Goal: Transaction & Acquisition: Purchase product/service

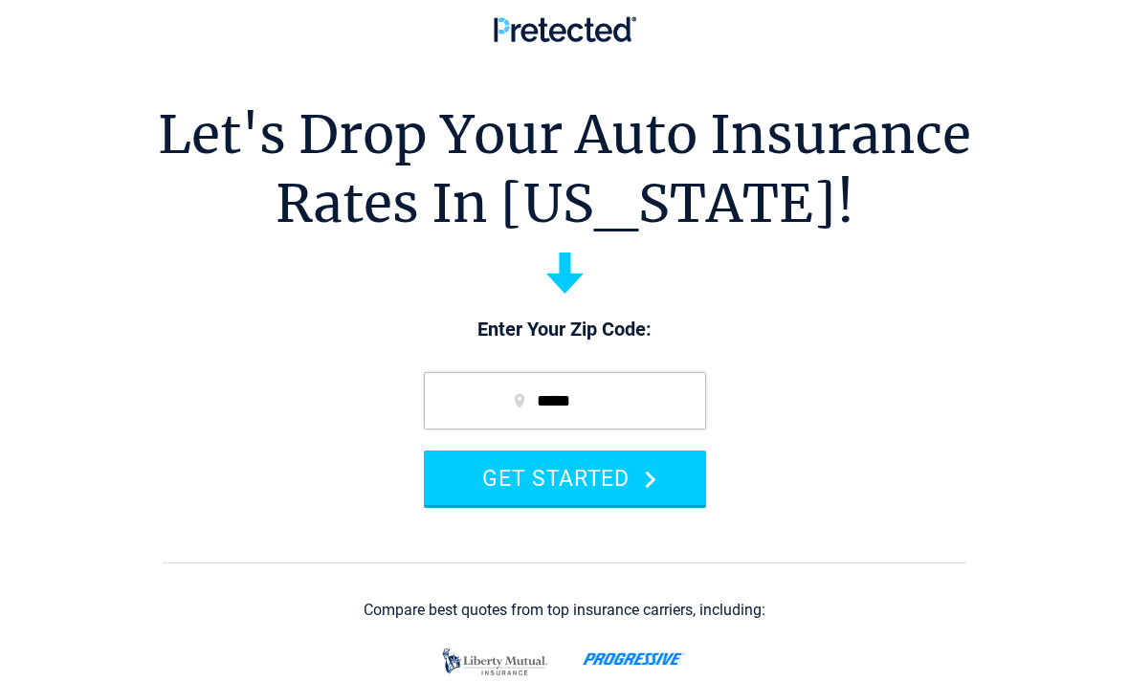
click at [492, 465] on button "GET STARTED" at bounding box center [565, 478] width 282 height 55
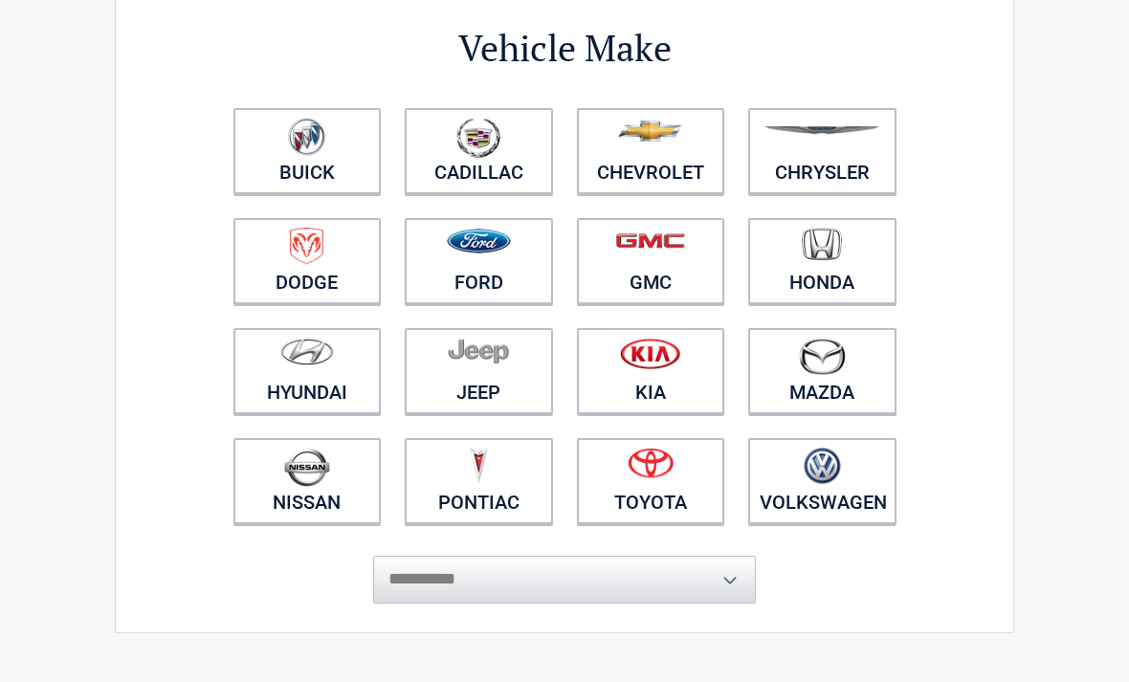
scroll to position [154, 0]
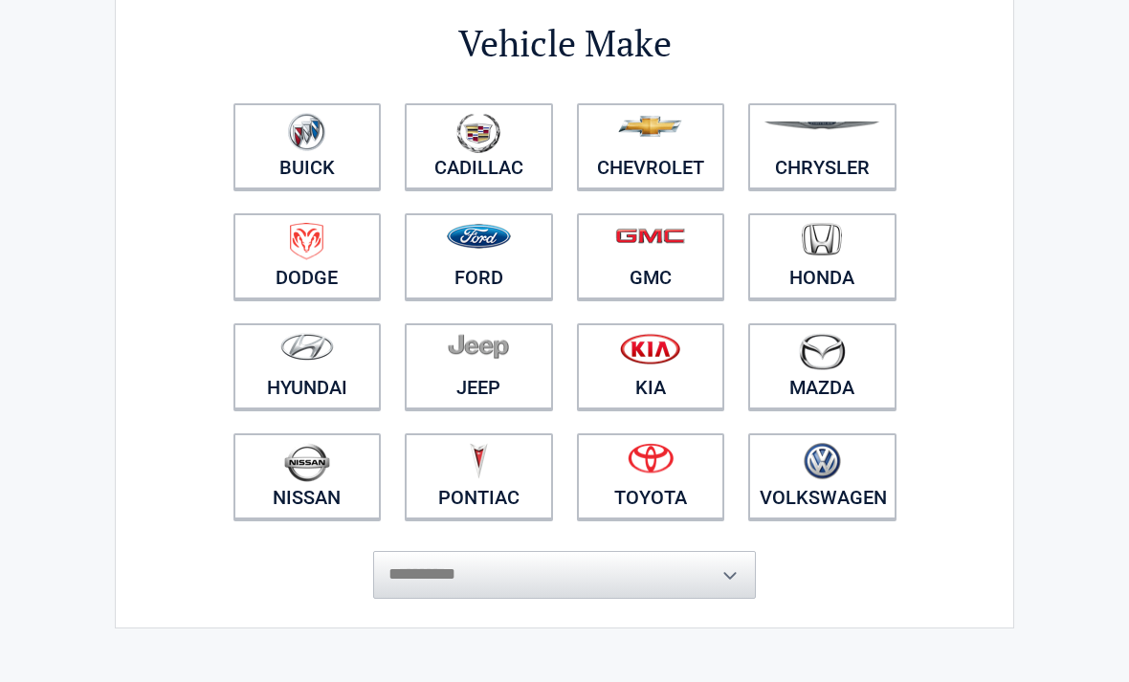
click at [601, 476] on figure at bounding box center [650, 464] width 125 height 43
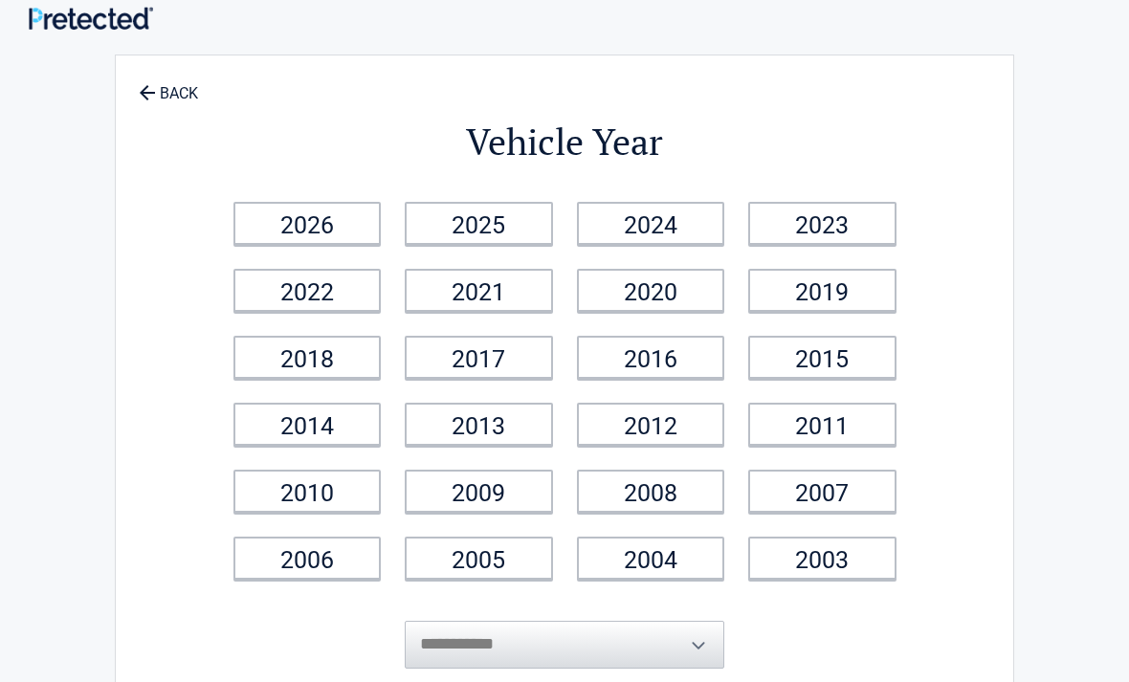
scroll to position [0, 0]
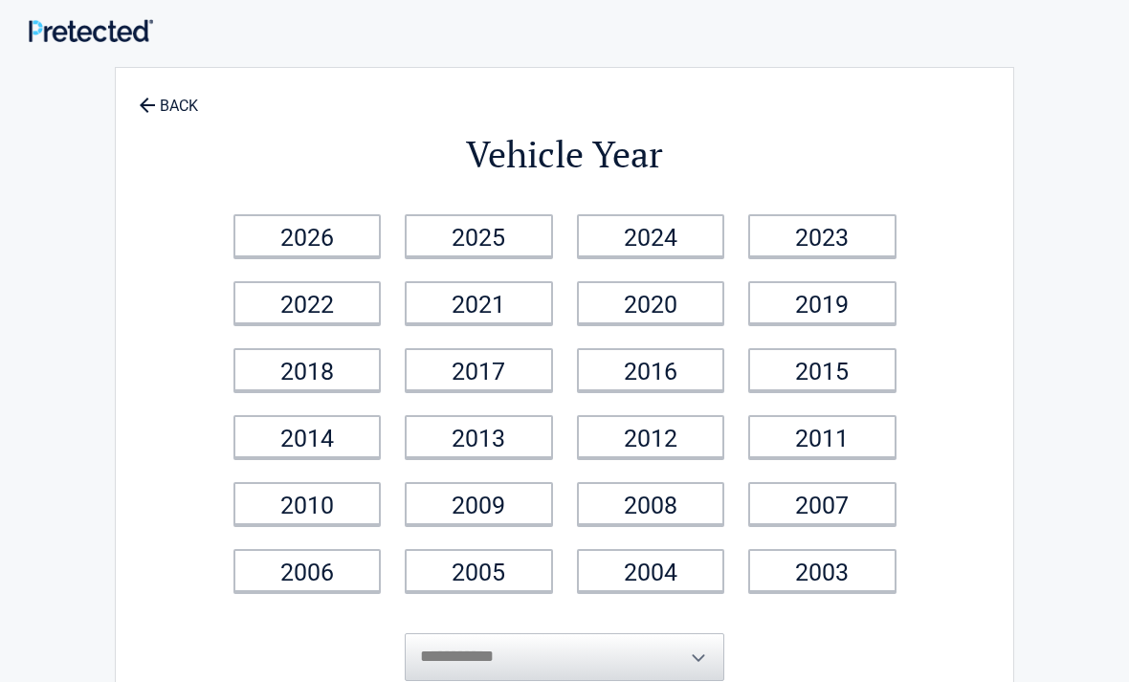
click at [775, 439] on link "2011" at bounding box center [822, 436] width 148 height 43
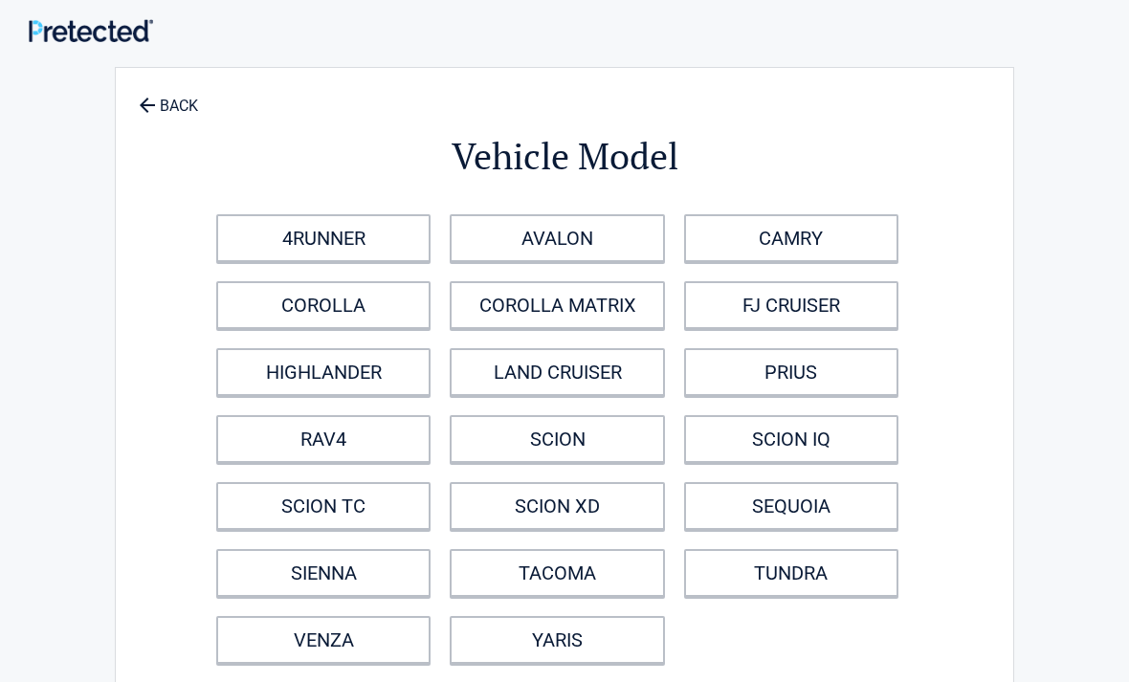
click at [711, 225] on link "CAMRY" at bounding box center [791, 238] width 214 height 48
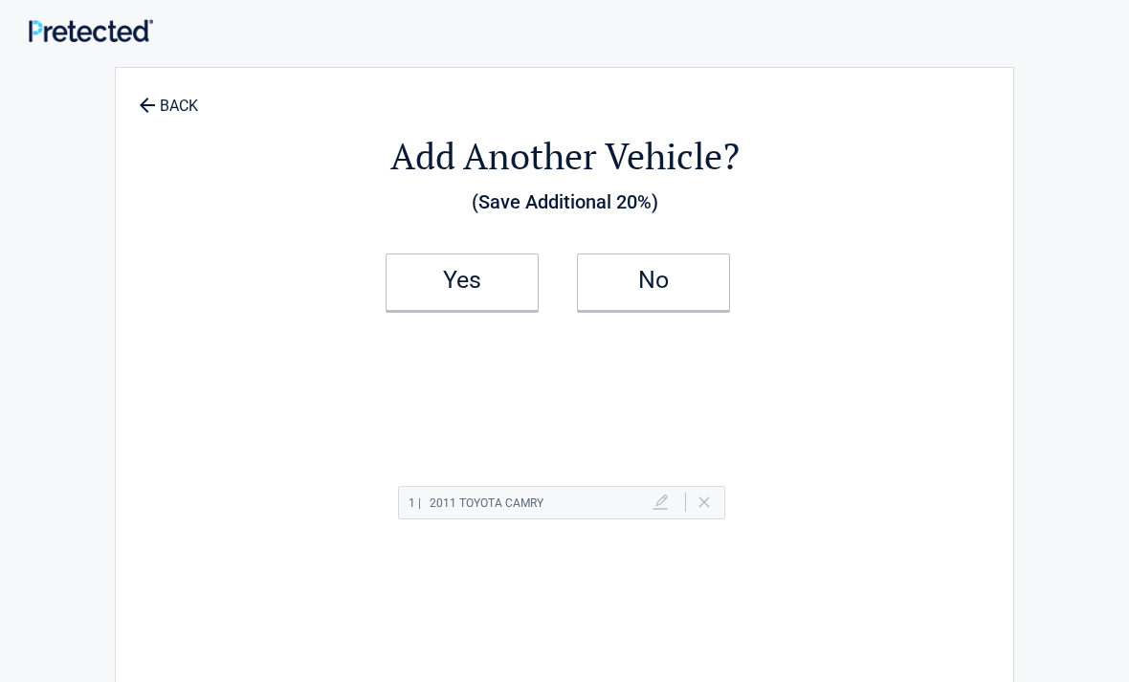
click at [456, 278] on h2 "Yes" at bounding box center [462, 280] width 113 height 13
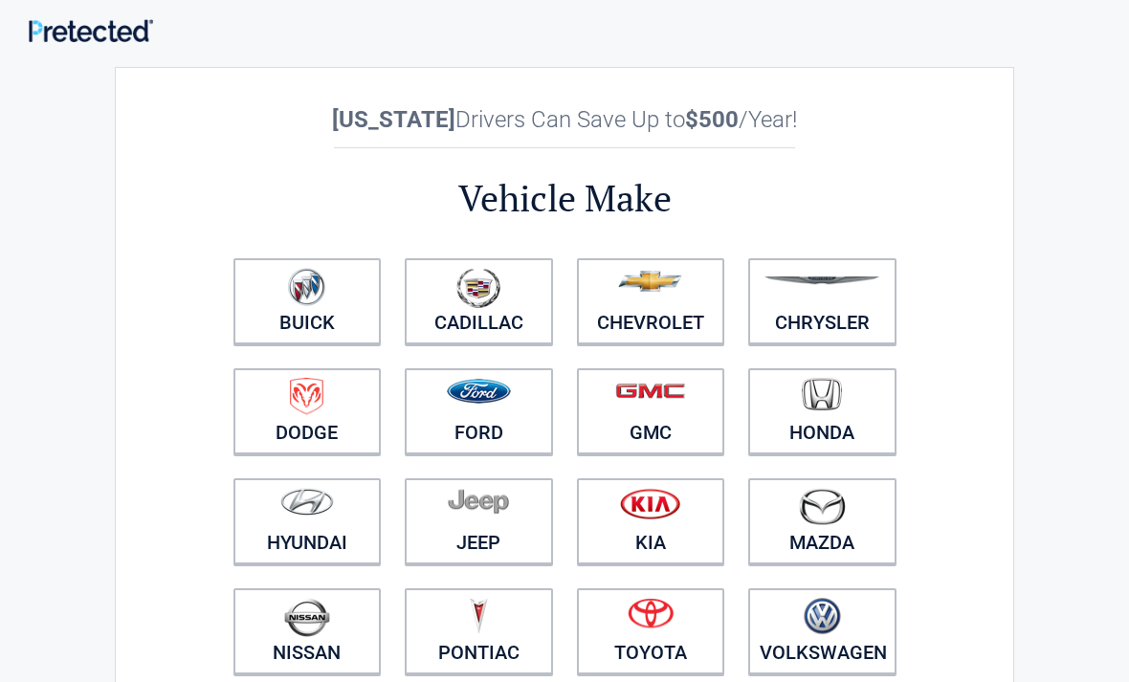
click at [630, 646] on link "Toyota" at bounding box center [651, 631] width 148 height 86
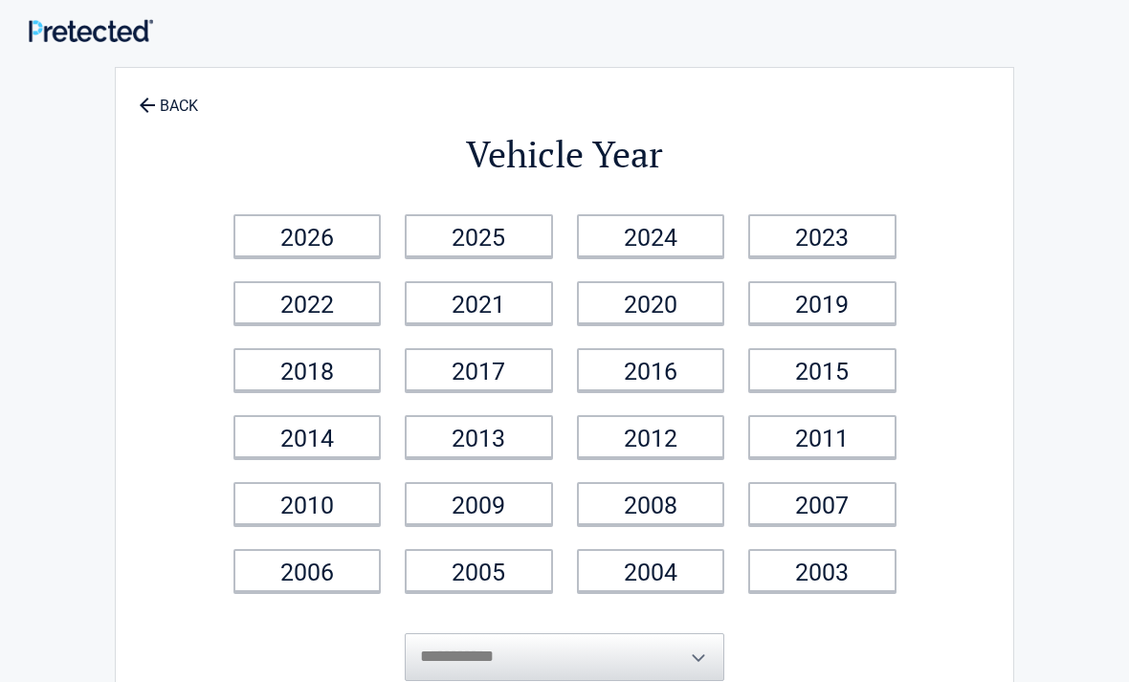
click at [139, 88] on link "BACK" at bounding box center [168, 96] width 67 height 33
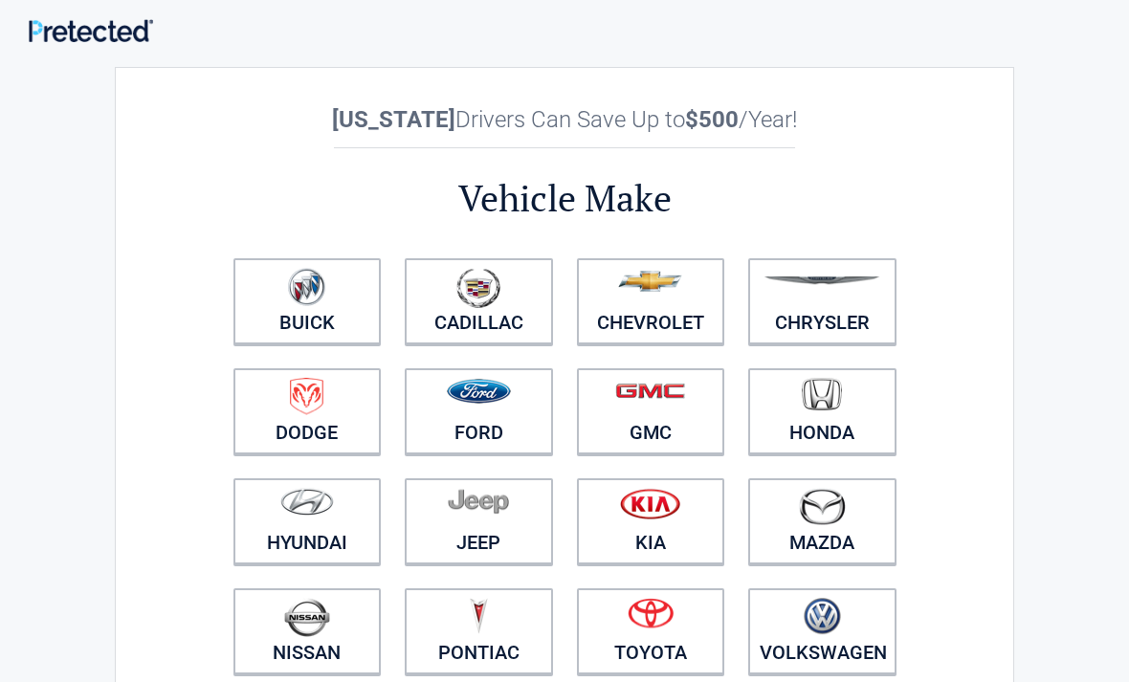
click at [767, 511] on figure at bounding box center [822, 509] width 125 height 43
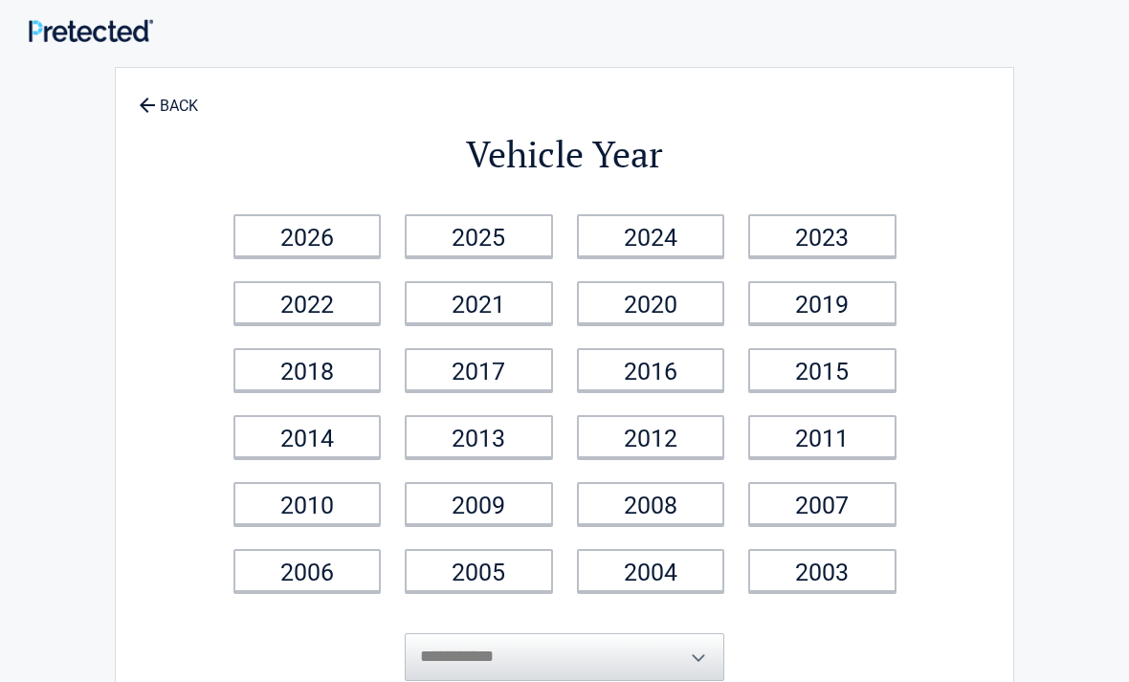
click at [536, 476] on li "2009" at bounding box center [479, 504] width 172 height 67
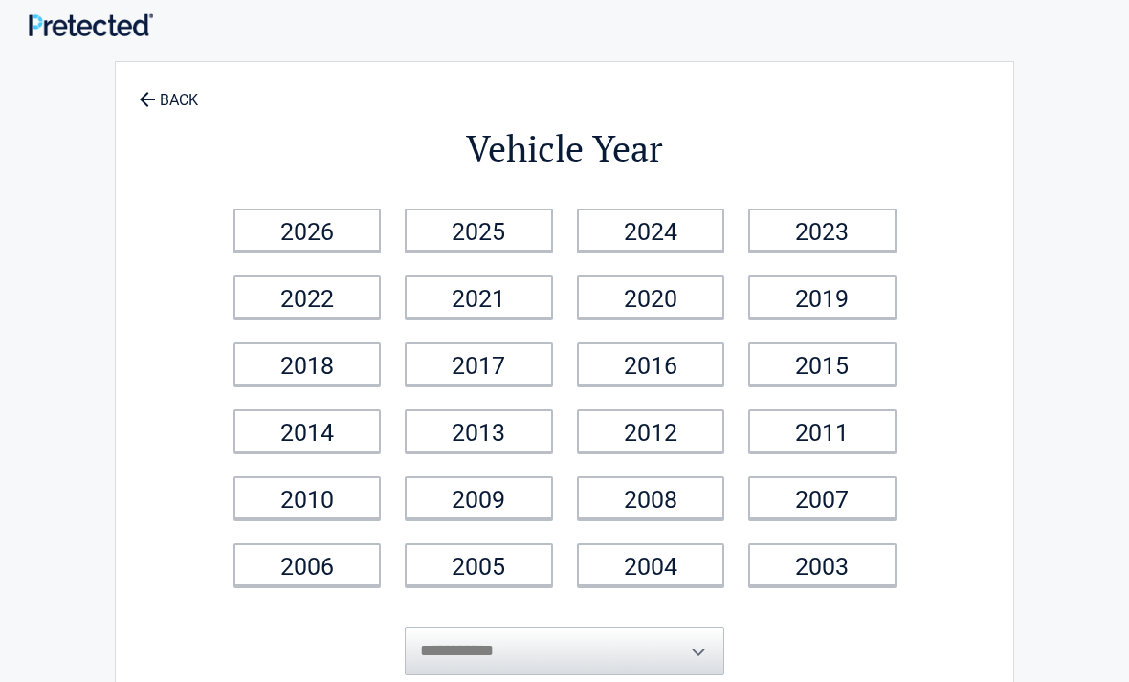
scroll to position [6, 0]
click at [487, 555] on link "2005" at bounding box center [479, 564] width 148 height 43
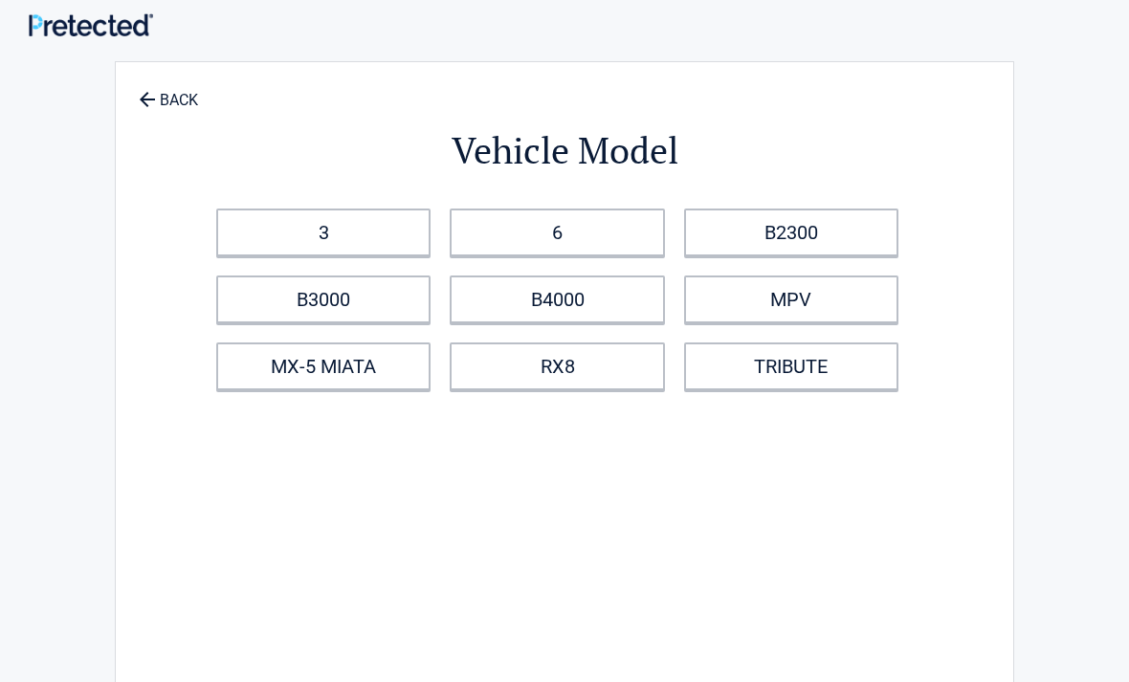
click at [316, 211] on link "3" at bounding box center [323, 233] width 214 height 48
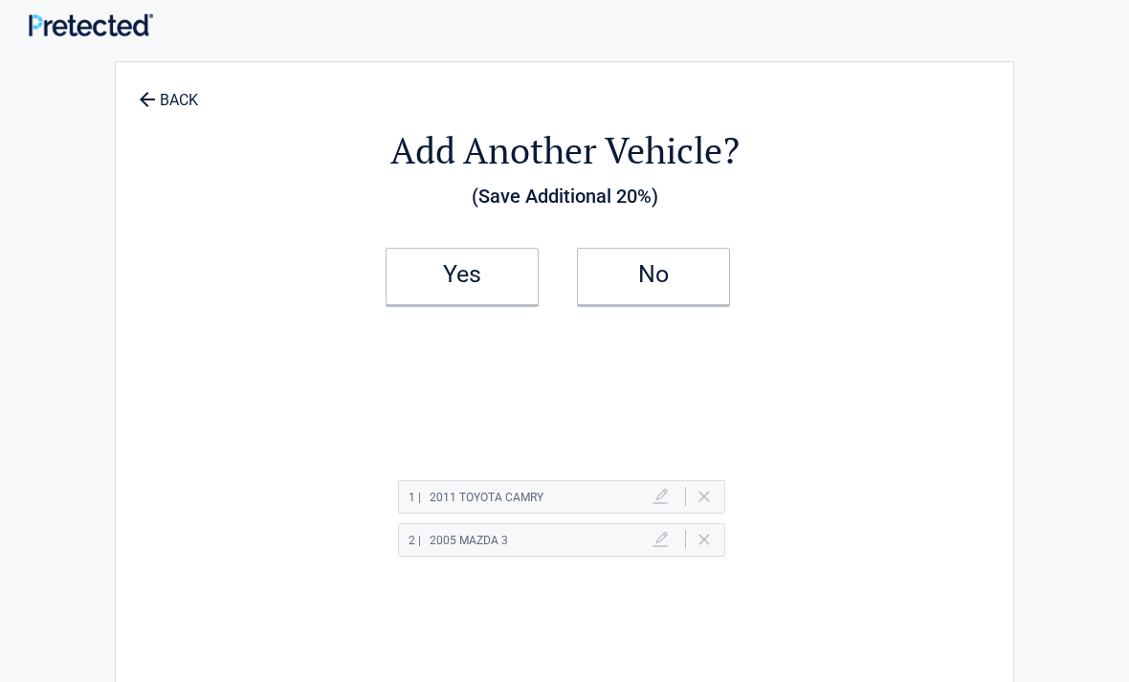
click at [452, 289] on link "Yes" at bounding box center [462, 276] width 153 height 57
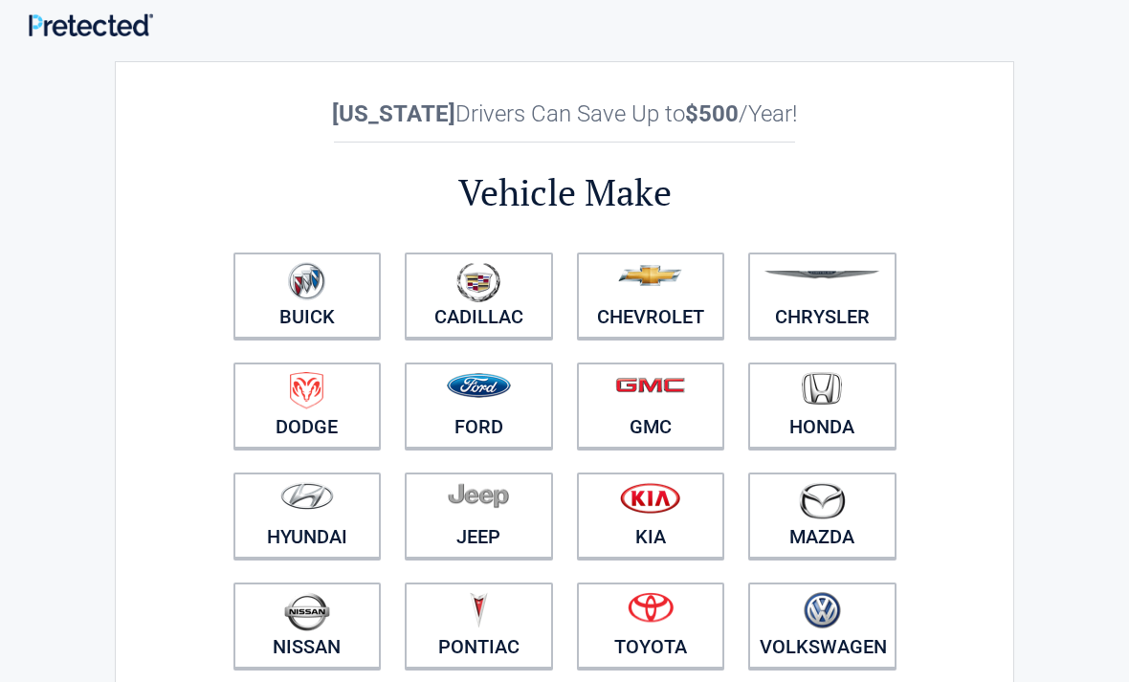
click at [445, 529] on link "Jeep" at bounding box center [479, 516] width 148 height 86
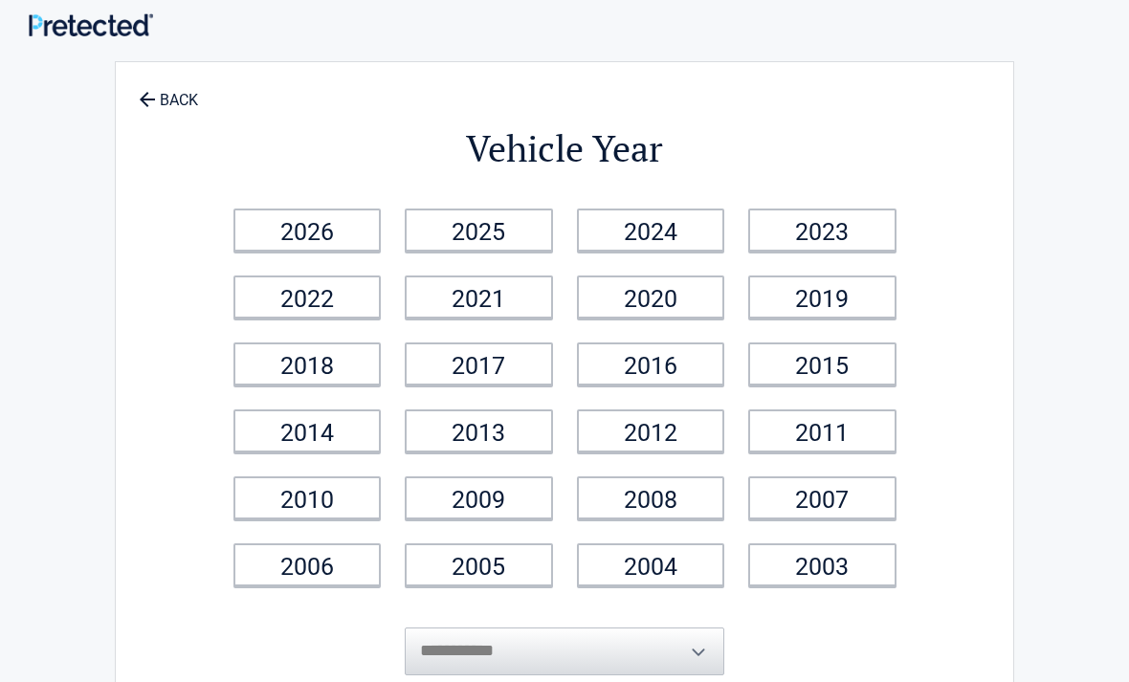
click at [449, 490] on link "2009" at bounding box center [479, 497] width 148 height 43
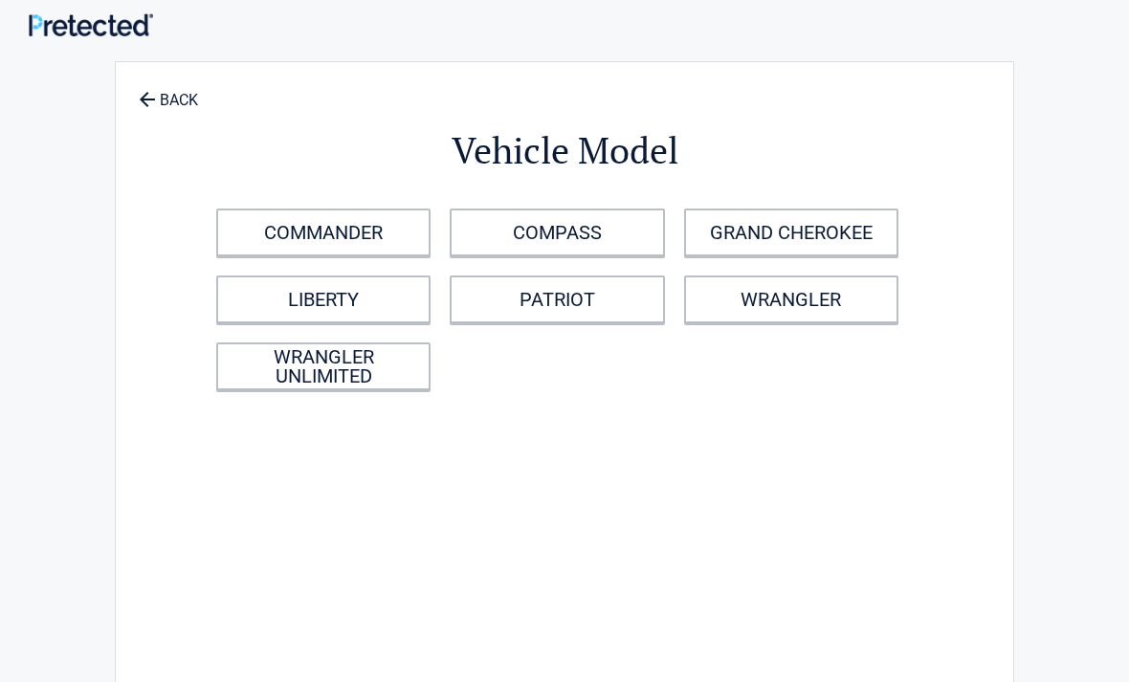
click at [533, 232] on link "COMPASS" at bounding box center [557, 233] width 214 height 48
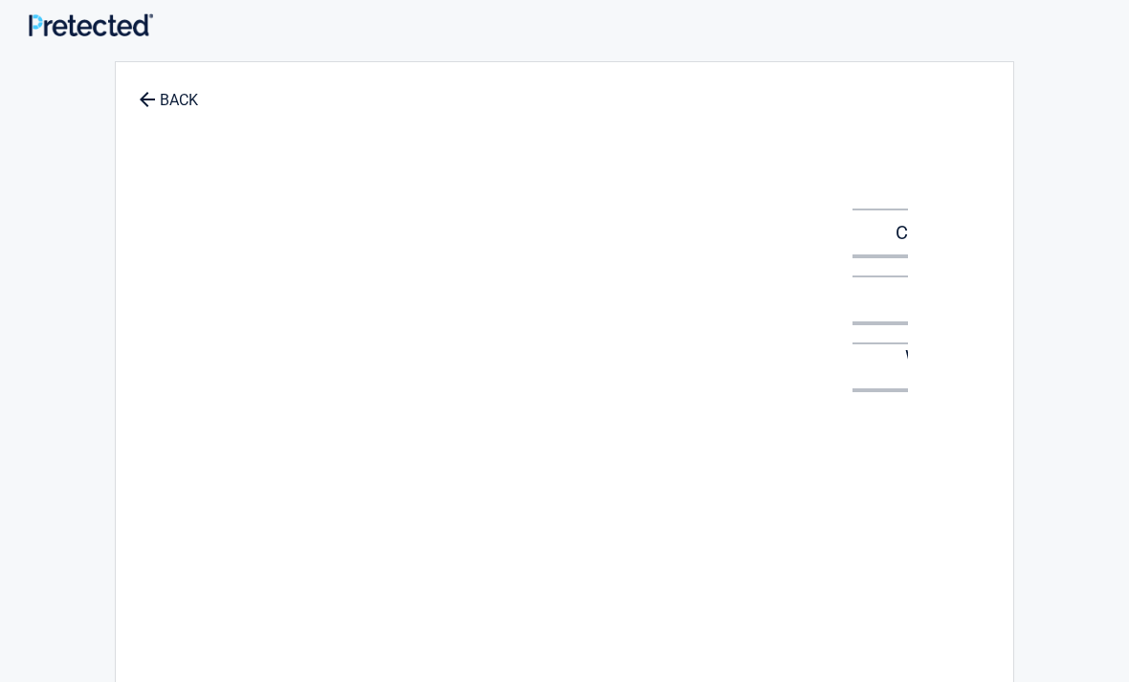
scroll to position [5, 0]
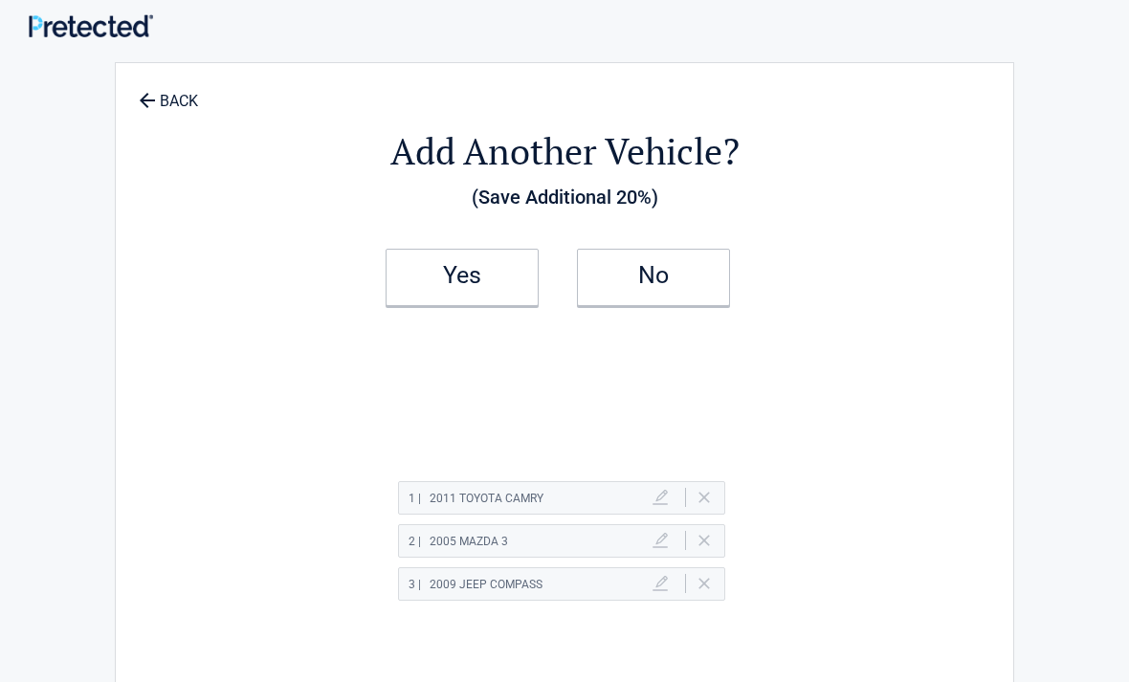
click at [458, 282] on h2 "Yes" at bounding box center [462, 275] width 113 height 13
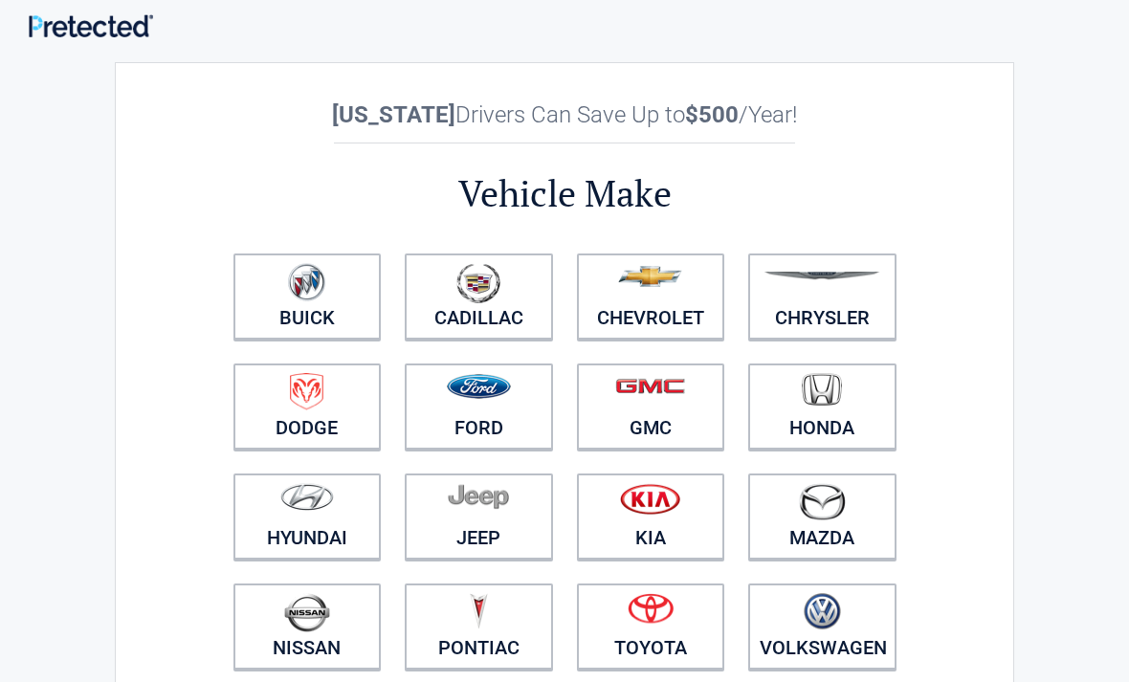
click at [452, 308] on link "Cadillac" at bounding box center [479, 297] width 148 height 86
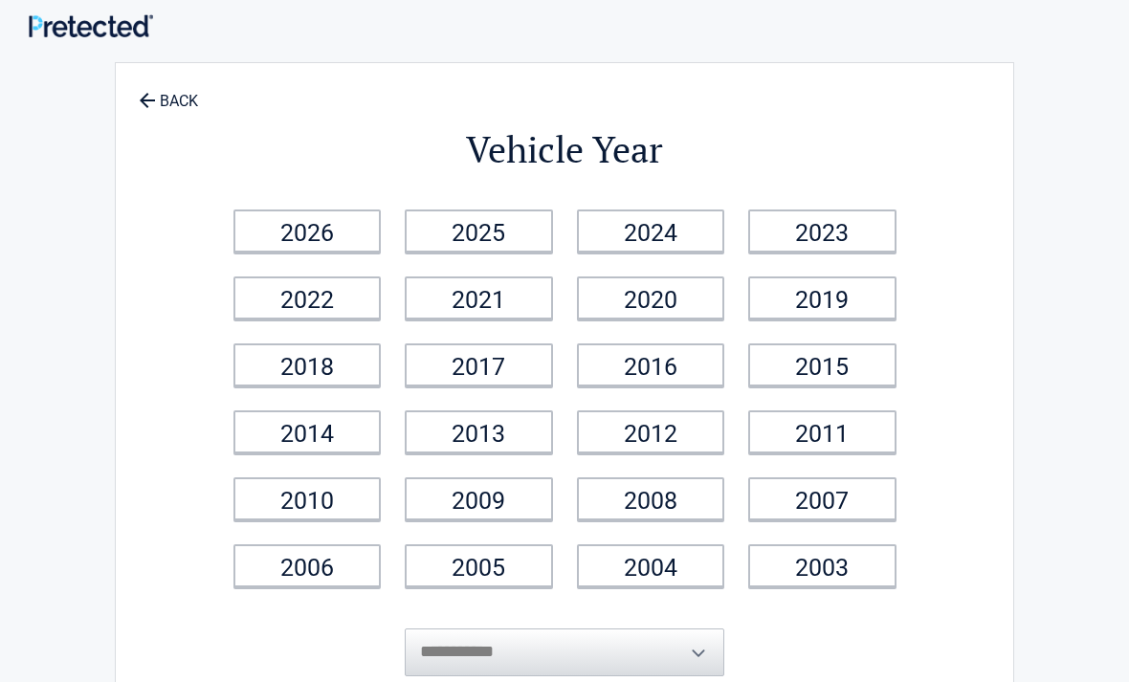
click at [450, 300] on link "2021" at bounding box center [479, 298] width 148 height 43
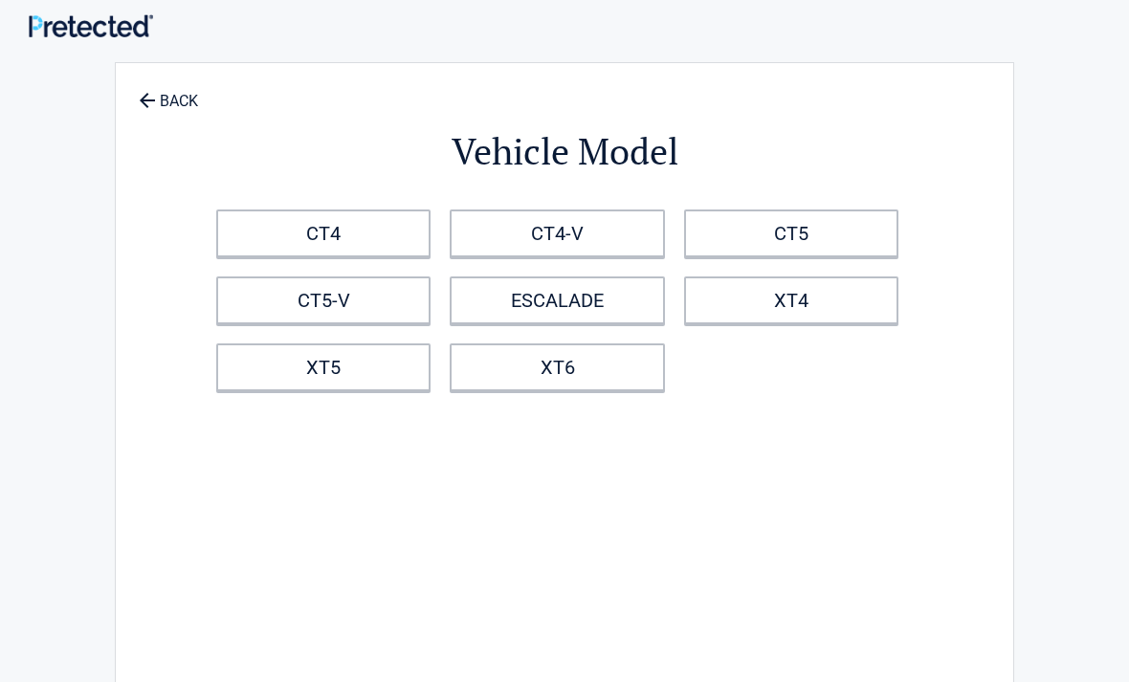
click at [428, 343] on link "XT5" at bounding box center [323, 367] width 214 height 48
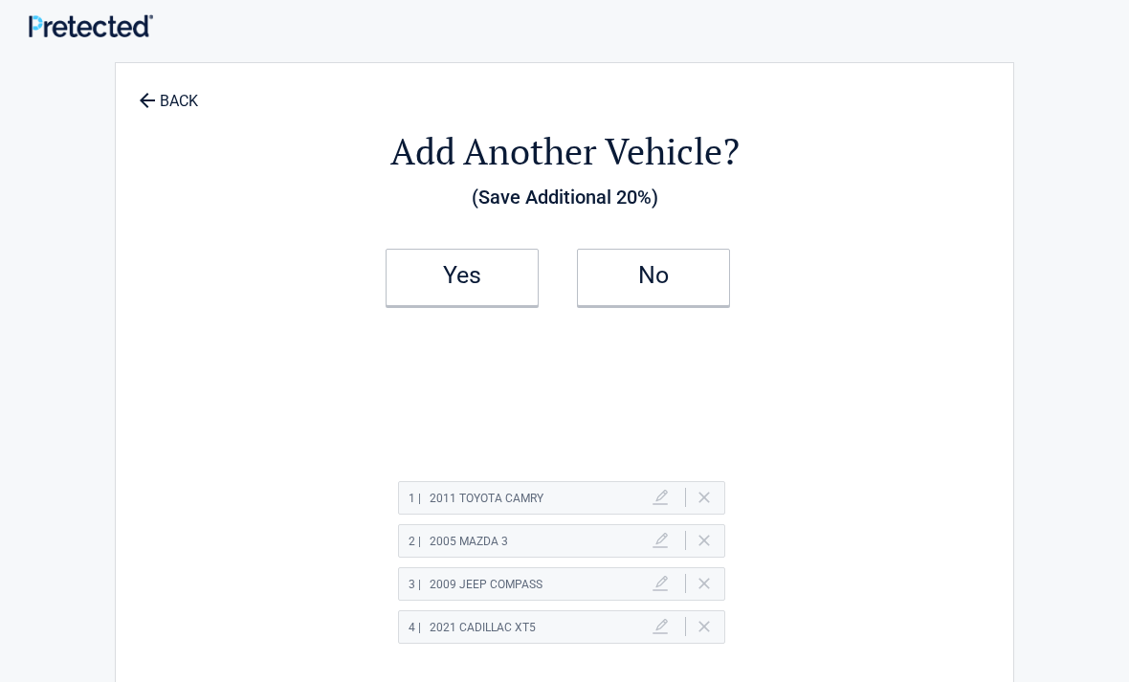
click at [471, 272] on h2 "Yes" at bounding box center [462, 275] width 113 height 13
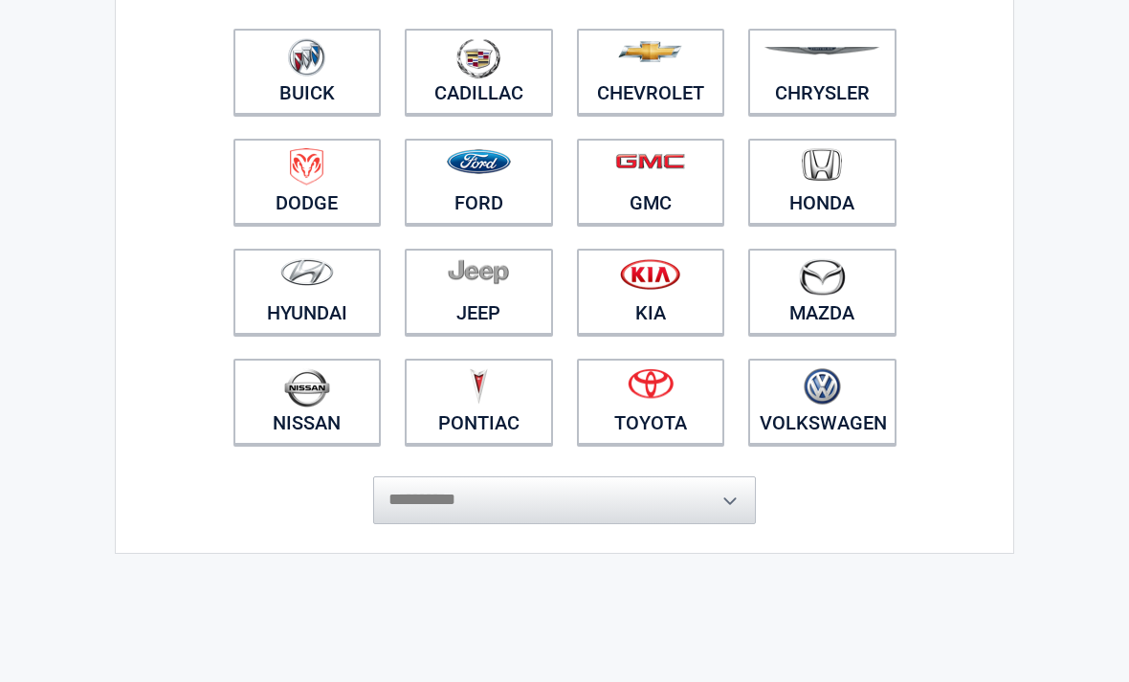
scroll to position [232, 0]
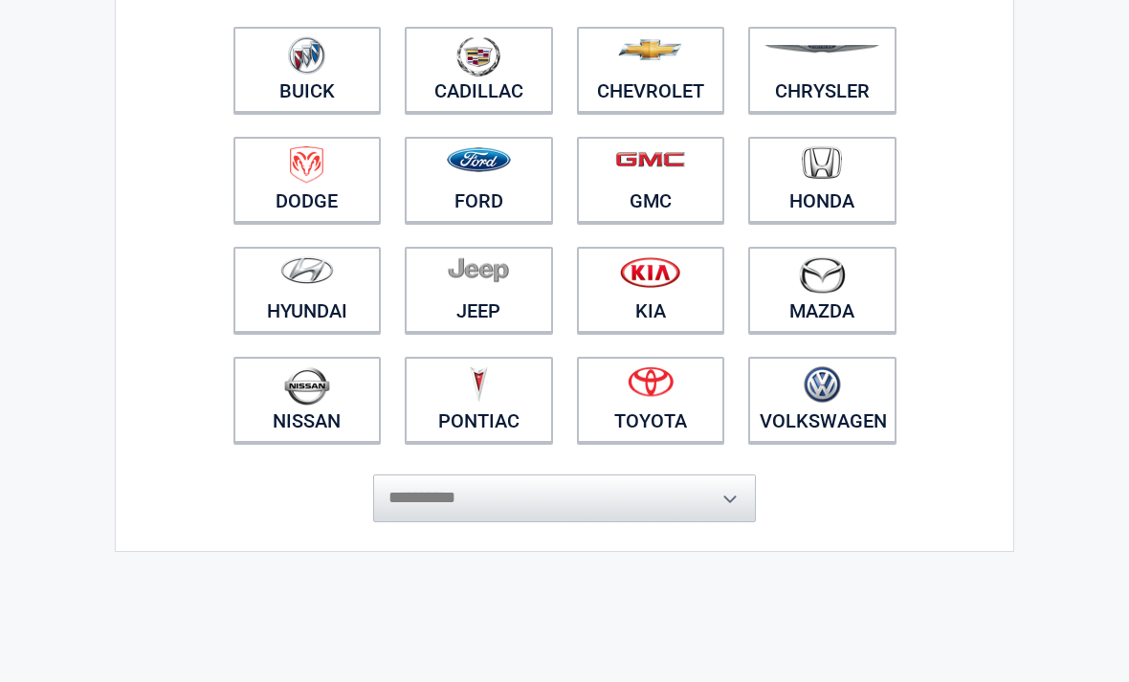
click at [476, 280] on img at bounding box center [478, 269] width 61 height 27
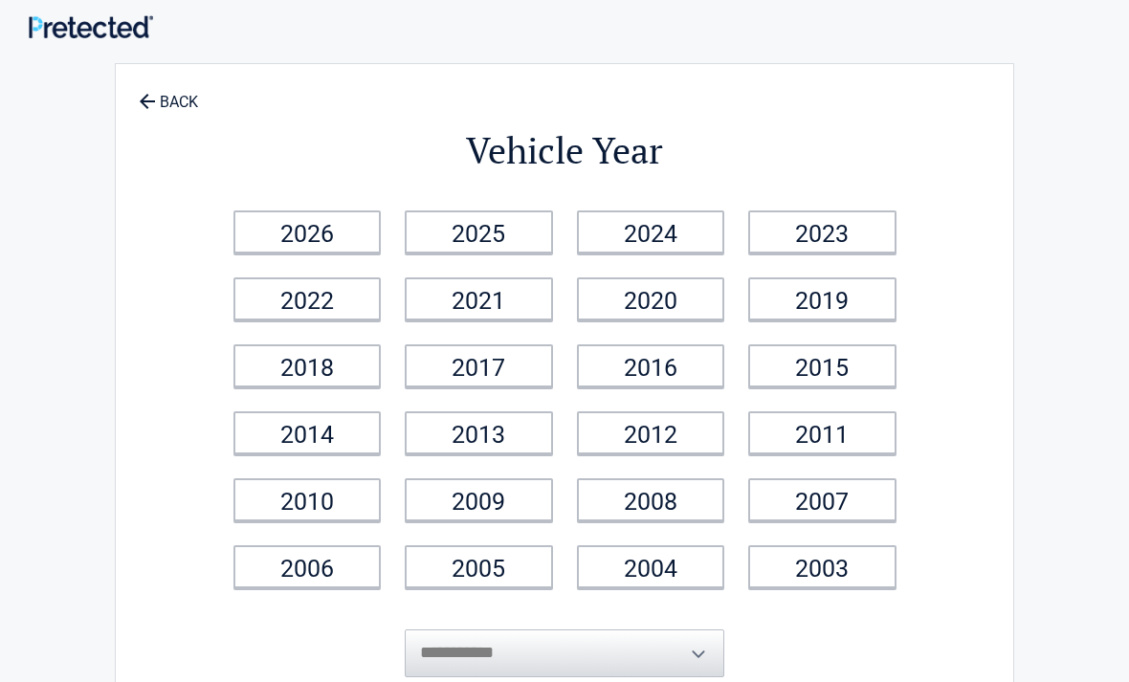
scroll to position [0, 0]
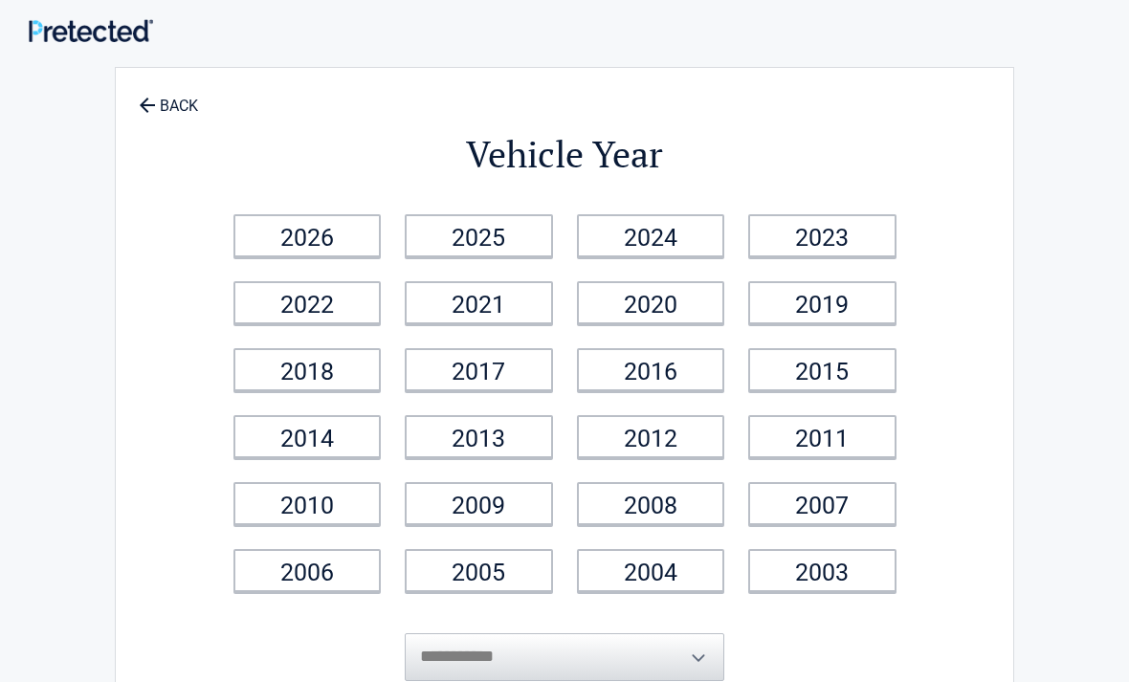
click at [136, 109] on icon at bounding box center [146, 104] width 21 height 21
